Goal: Check status: Check status

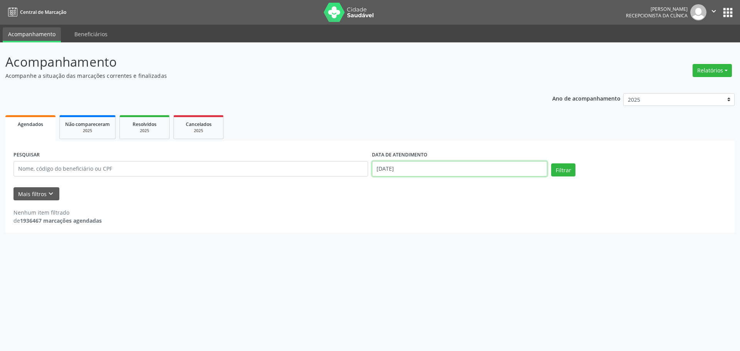
click at [437, 170] on input "[DATE]" at bounding box center [459, 168] width 175 height 15
click at [431, 226] on span "8" at bounding box center [428, 224] width 15 height 15
type input "08/10/2025"
click at [586, 166] on div "Filtrar" at bounding box center [638, 172] width 179 height 18
click at [566, 174] on button "Filtrar" at bounding box center [563, 169] width 24 height 13
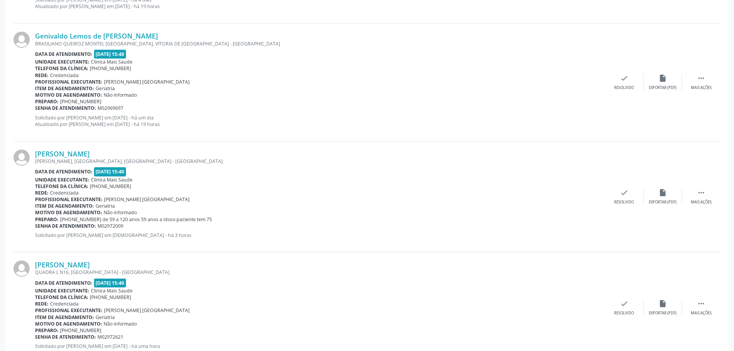
scroll to position [1175, 0]
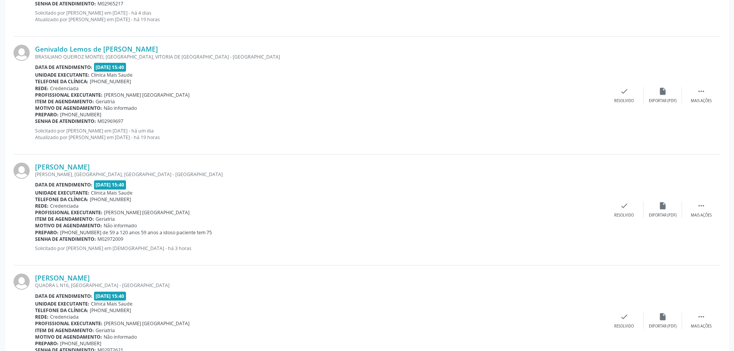
drag, startPoint x: 187, startPoint y: 309, endPoint x: 82, endPoint y: 223, distance: 135.6
drag, startPoint x: 82, startPoint y: 244, endPoint x: 112, endPoint y: 233, distance: 32.4
click at [82, 244] on div "[PERSON_NAME] [PERSON_NAME], [GEOGRAPHIC_DATA], [GEOGRAPHIC_DATA] DE [GEOGRAPHI…" at bounding box center [320, 210] width 570 height 94
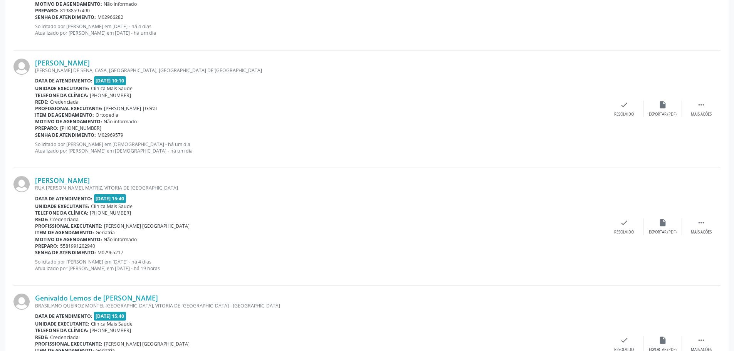
drag, startPoint x: 242, startPoint y: 280, endPoint x: 97, endPoint y: 206, distance: 162.9
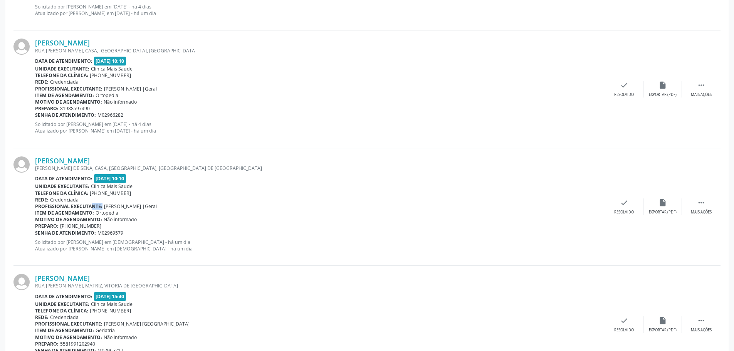
drag, startPoint x: 97, startPoint y: 206, endPoint x: 77, endPoint y: 205, distance: 20.1
click at [79, 205] on b "Profissional executante:" at bounding box center [68, 206] width 67 height 7
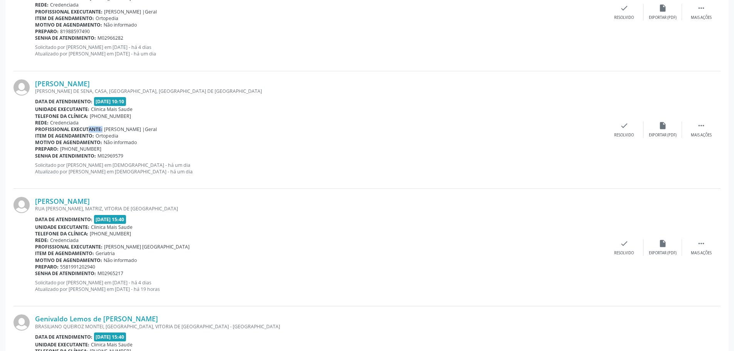
drag, startPoint x: 210, startPoint y: 288, endPoint x: 42, endPoint y: 278, distance: 167.6
click at [42, 278] on div "[PERSON_NAME] [GEOGRAPHIC_DATA][PERSON_NAME], [GEOGRAPHIC_DATA], VITORIA DE [GE…" at bounding box center [320, 247] width 570 height 101
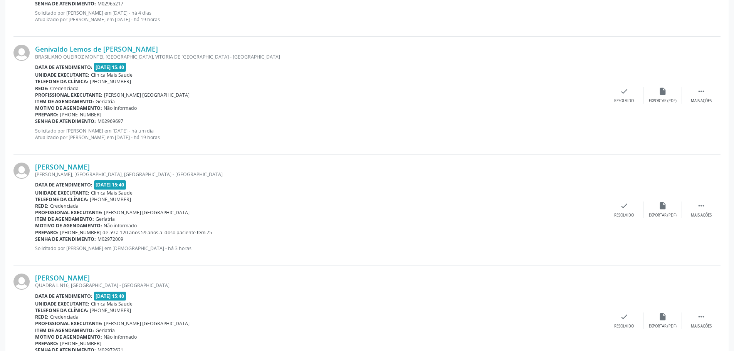
scroll to position [1175, 0]
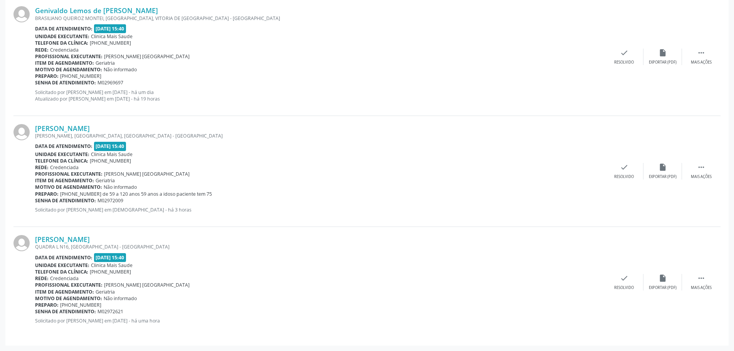
drag, startPoint x: 216, startPoint y: 311, endPoint x: 92, endPoint y: 309, distance: 123.7
click at [92, 309] on div "Senha de atendimento: M02972621" at bounding box center [320, 311] width 570 height 7
click at [236, 330] on div "[PERSON_NAME] QUADRA L N16, [GEOGRAPHIC_DATA] - [GEOGRAPHIC_DATA] Data de atend…" at bounding box center [366, 282] width 707 height 111
click at [178, 326] on div "[PERSON_NAME] QUADRA L N16, [GEOGRAPHIC_DATA] - [GEOGRAPHIC_DATA] Data de atend…" at bounding box center [320, 282] width 570 height 94
click at [201, 325] on div "[PERSON_NAME] QUADRA L N16, [GEOGRAPHIC_DATA] - [GEOGRAPHIC_DATA] Data de atend…" at bounding box center [320, 282] width 570 height 94
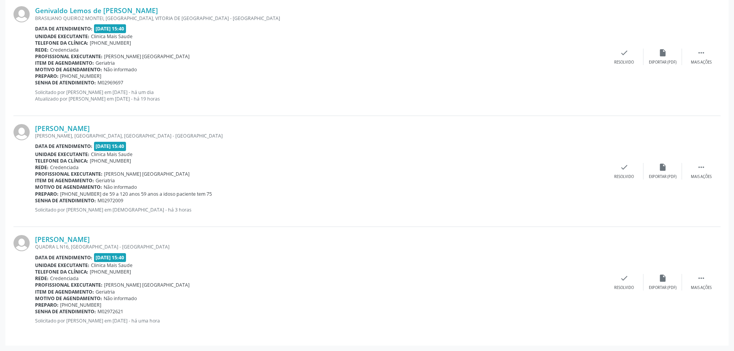
drag, startPoint x: 215, startPoint y: 325, endPoint x: 143, endPoint y: 322, distance: 71.4
click at [143, 322] on div "[PERSON_NAME] QUADRA L N16, [GEOGRAPHIC_DATA] - [GEOGRAPHIC_DATA] Data de atend…" at bounding box center [320, 282] width 570 height 94
click at [68, 323] on p "Solicitado por [PERSON_NAME] em [DATE] - há uma hora" at bounding box center [320, 321] width 570 height 7
drag, startPoint x: 67, startPoint y: 323, endPoint x: 143, endPoint y: 325, distance: 75.6
click at [143, 325] on div "[PERSON_NAME] QUADRA L N16, [GEOGRAPHIC_DATA] - [GEOGRAPHIC_DATA] Data de atend…" at bounding box center [320, 282] width 570 height 94
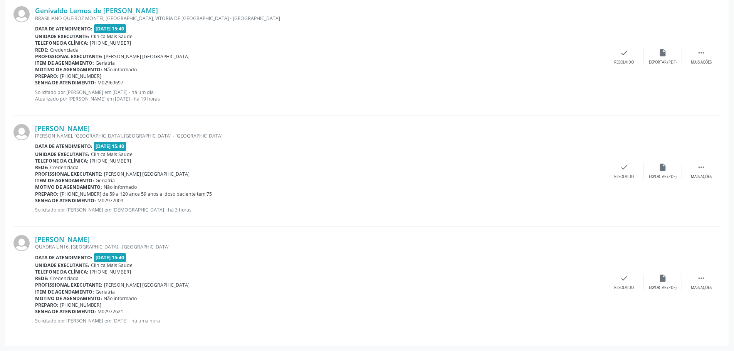
drag, startPoint x: 232, startPoint y: 319, endPoint x: 32, endPoint y: 240, distance: 214.6
click at [31, 241] on div "[PERSON_NAME] QUADRA L N16, [GEOGRAPHIC_DATA] - [GEOGRAPHIC_DATA] Data de atend…" at bounding box center [366, 282] width 707 height 111
click at [274, 264] on div "Unidade executante: Clinica Mais Saude" at bounding box center [320, 265] width 570 height 7
click at [258, 272] on div "Telefone da clínica: [PHONE_NUMBER]" at bounding box center [320, 272] width 570 height 7
click at [232, 230] on div "[PERSON_NAME] QUADRA L N16, [GEOGRAPHIC_DATA] - [GEOGRAPHIC_DATA] Data de atend…" at bounding box center [366, 282] width 707 height 111
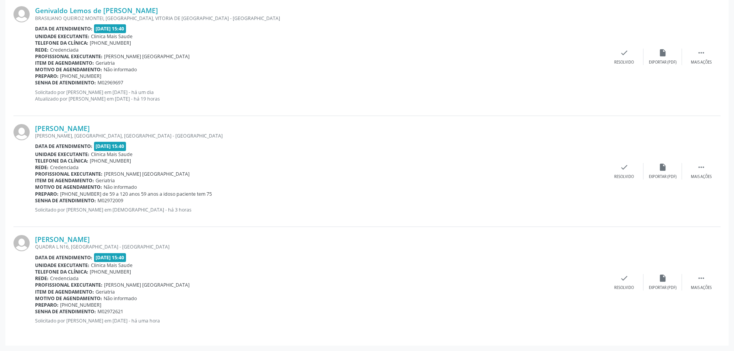
drag, startPoint x: 257, startPoint y: 210, endPoint x: 35, endPoint y: 120, distance: 239.1
click at [35, 120] on div "[PERSON_NAME] [PERSON_NAME], [GEOGRAPHIC_DATA], [GEOGRAPHIC_DATA] DE [GEOGRAPHI…" at bounding box center [366, 171] width 707 height 111
click at [257, 209] on p "Solicitado por [PERSON_NAME] em [DEMOGRAPHIC_DATA] - há 3 horas" at bounding box center [320, 210] width 570 height 7
drag, startPoint x: 222, startPoint y: 213, endPoint x: 21, endPoint y: 156, distance: 209.3
click at [20, 157] on div "[PERSON_NAME] [PERSON_NAME], [GEOGRAPHIC_DATA], [GEOGRAPHIC_DATA] DE [GEOGRAPHI…" at bounding box center [366, 171] width 707 height 111
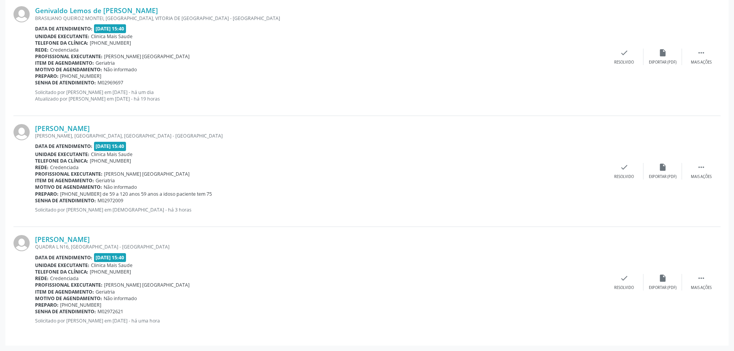
click at [227, 202] on div "Senha de atendimento: M02972009" at bounding box center [320, 200] width 570 height 7
drag, startPoint x: 208, startPoint y: 207, endPoint x: 37, endPoint y: 194, distance: 171.6
click at [37, 194] on div "[PERSON_NAME] [PERSON_NAME], [GEOGRAPHIC_DATA], [GEOGRAPHIC_DATA] DE [GEOGRAPHI…" at bounding box center [320, 171] width 570 height 94
click at [34, 194] on div at bounding box center [24, 171] width 22 height 94
drag, startPoint x: 37, startPoint y: 188, endPoint x: 203, endPoint y: 198, distance: 166.0
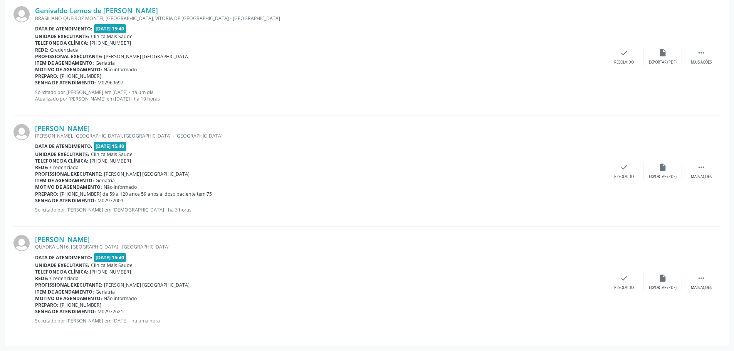
click at [197, 198] on div "[PERSON_NAME] [PERSON_NAME], [GEOGRAPHIC_DATA], [GEOGRAPHIC_DATA] DE [GEOGRAPHI…" at bounding box center [320, 171] width 570 height 94
click at [203, 198] on div "Senha de atendimento: M02972009" at bounding box center [320, 200] width 570 height 7
click at [215, 193] on div "Preparo: [PHONE_NUMBER] de 59 a 120 anos 59 anos a idoso paciente tem 75" at bounding box center [320, 194] width 570 height 7
drag, startPoint x: 172, startPoint y: 193, endPoint x: 65, endPoint y: 194, distance: 106.4
click at [65, 194] on div "Preparo: [PHONE_NUMBER] de 59 a 120 anos 59 anos a idoso paciente tem 75" at bounding box center [320, 194] width 570 height 7
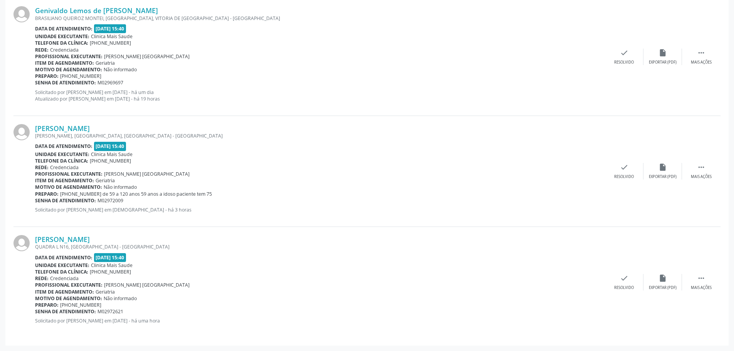
click at [61, 193] on span "[PHONE_NUMBER] de 59 a 120 anos 59 anos a idoso paciente tem 75" at bounding box center [136, 194] width 152 height 7
drag, startPoint x: 61, startPoint y: 193, endPoint x: 217, endPoint y: 202, distance: 156.3
click at [217, 202] on div "[PERSON_NAME] [PERSON_NAME], [GEOGRAPHIC_DATA], [GEOGRAPHIC_DATA] DE [GEOGRAPHI…" at bounding box center [320, 171] width 570 height 94
click at [217, 209] on p "Solicitado por [PERSON_NAME] em [DEMOGRAPHIC_DATA] - há 3 horas" at bounding box center [320, 210] width 570 height 7
drag, startPoint x: 220, startPoint y: 215, endPoint x: 14, endPoint y: 147, distance: 217.2
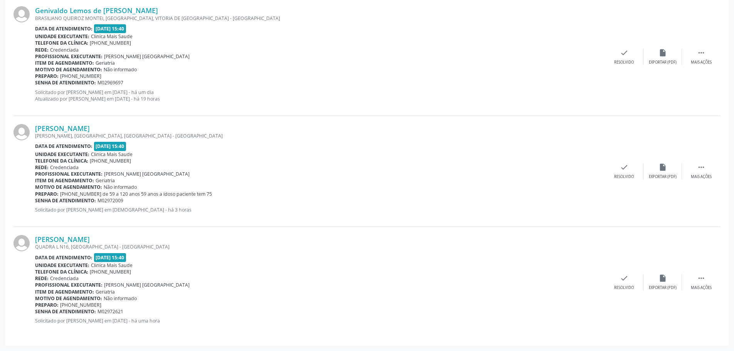
click at [14, 147] on div "[PERSON_NAME] [PERSON_NAME], [GEOGRAPHIC_DATA], [GEOGRAPHIC_DATA] DE [GEOGRAPHI…" at bounding box center [366, 171] width 707 height 111
click at [89, 193] on span "[PHONE_NUMBER] de 59 a 120 anos 59 anos a idoso paciente tem 75" at bounding box center [136, 194] width 152 height 7
click at [167, 198] on div "Senha de atendimento: M02972009" at bounding box center [320, 200] width 570 height 7
drag, startPoint x: 144, startPoint y: 313, endPoint x: 368, endPoint y: 295, distance: 224.7
click at [315, 276] on div "[PERSON_NAME] QUADRA L N16, [GEOGRAPHIC_DATA] - [GEOGRAPHIC_DATA] Data de atend…" at bounding box center [320, 282] width 570 height 94
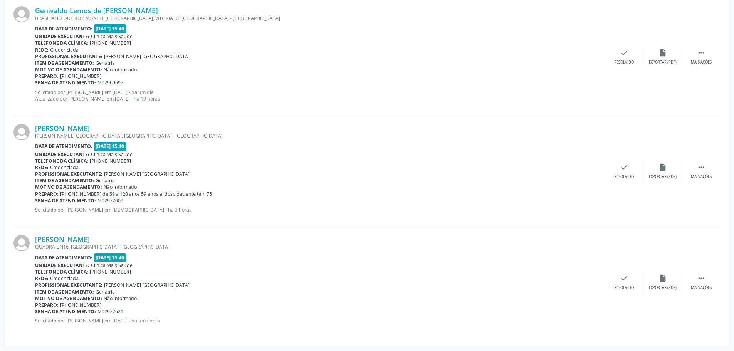
click at [368, 295] on div "Motivo de agendamento: Não informado" at bounding box center [320, 298] width 570 height 7
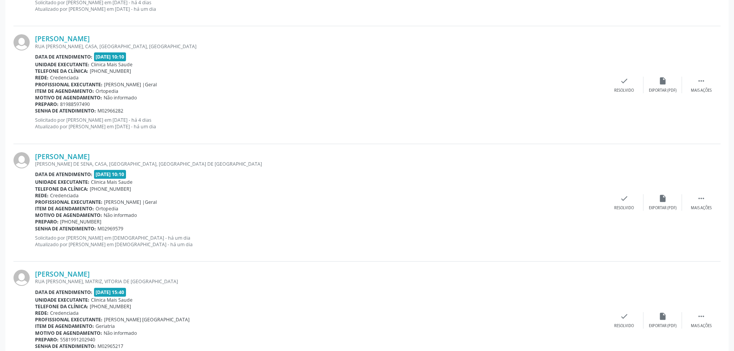
scroll to position [789, 0]
